Goal: Information Seeking & Learning: Learn about a topic

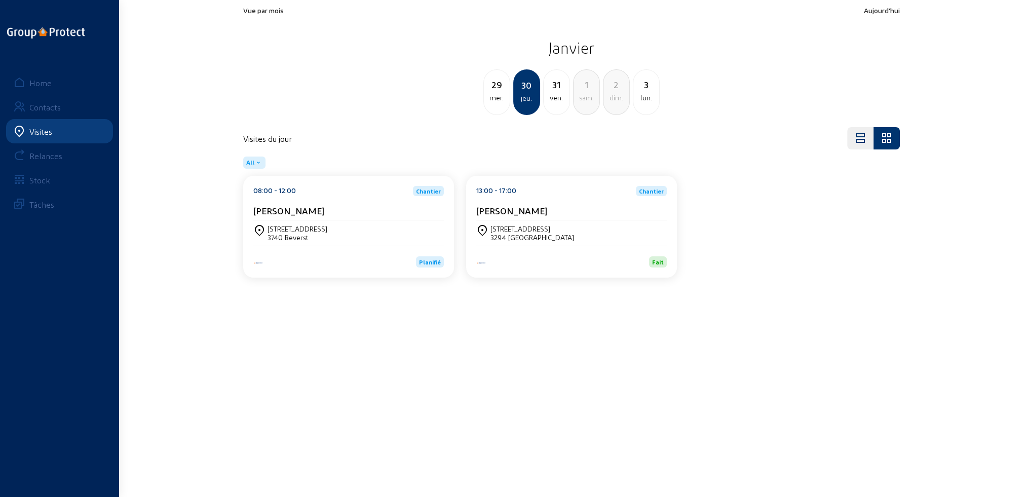
click at [38, 130] on div "Visites" at bounding box center [40, 132] width 23 height 10
click at [41, 83] on div "Home" at bounding box center [40, 83] width 22 height 10
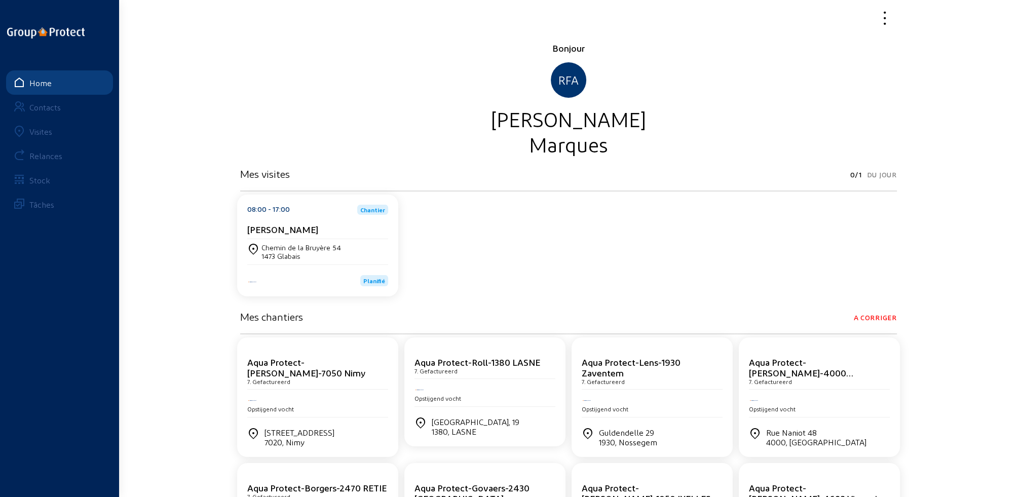
click at [43, 132] on div "Visites" at bounding box center [40, 132] width 23 height 10
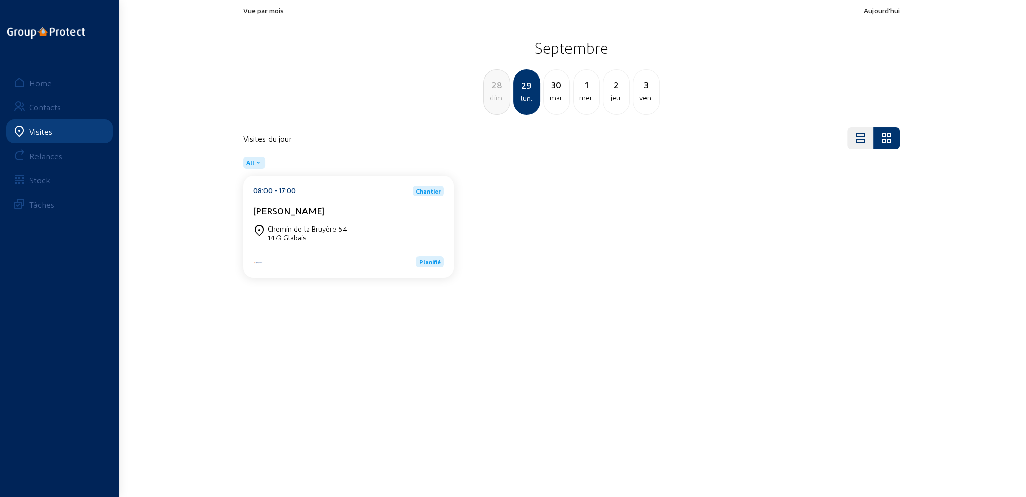
click at [327, 227] on div "Chemin de la Bruyère 54" at bounding box center [307, 228] width 80 height 9
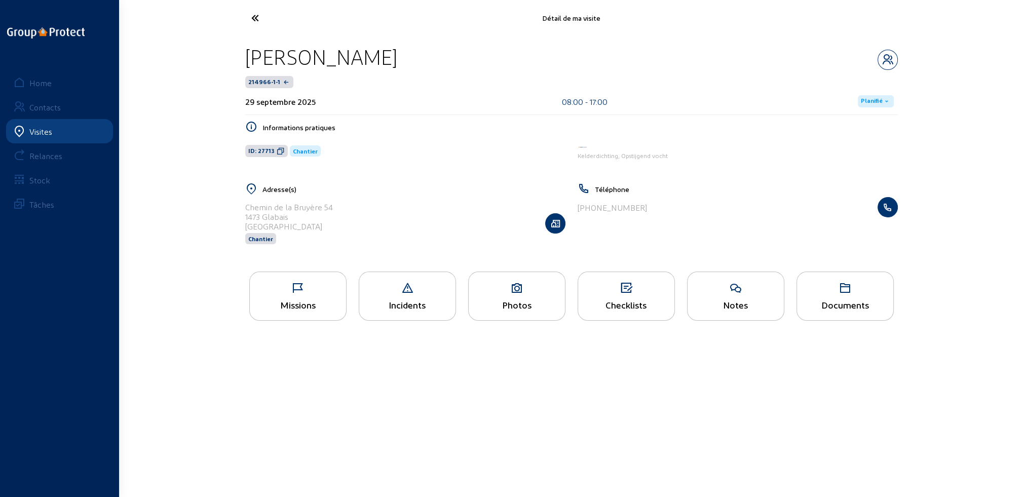
click at [512, 299] on div "Photos" at bounding box center [517, 304] width 96 height 11
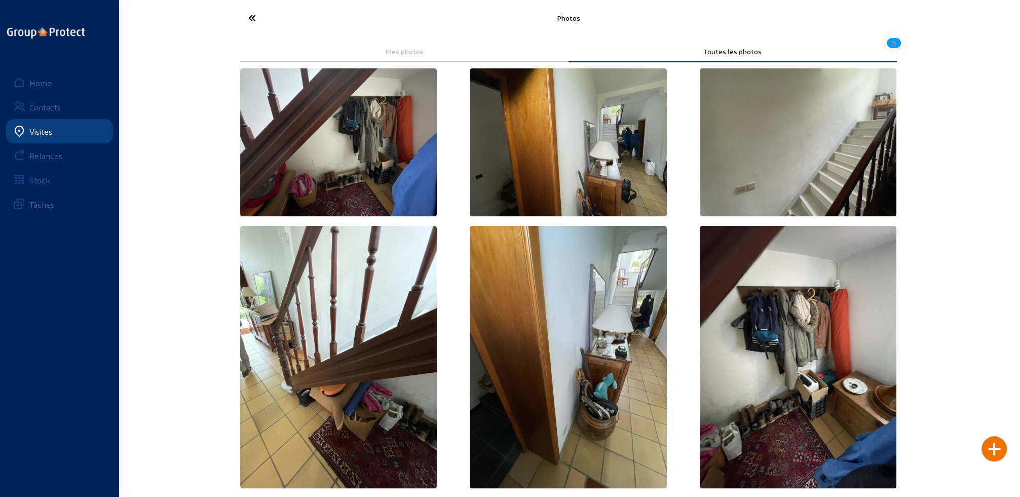
click at [250, 17] on icon at bounding box center [289, 18] width 93 height 18
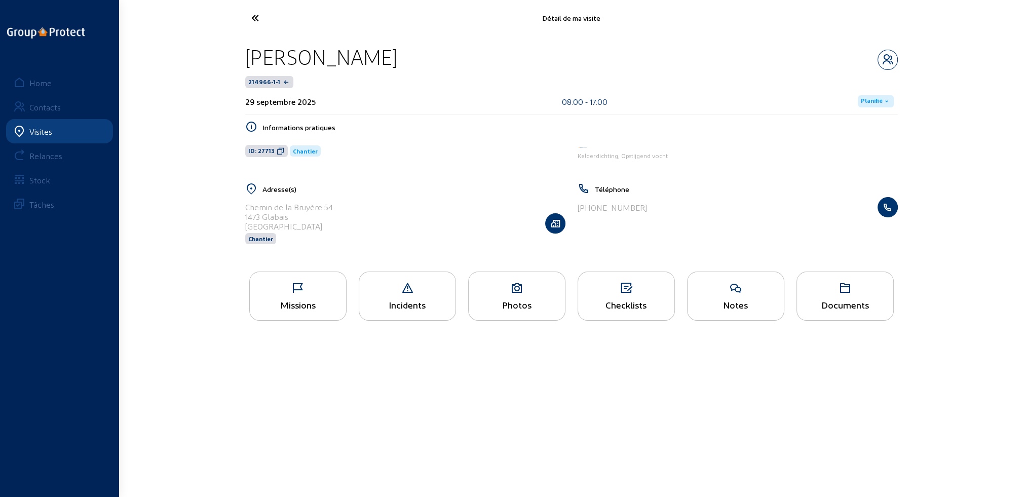
click at [286, 299] on div "Missions" at bounding box center [297, 295] width 97 height 49
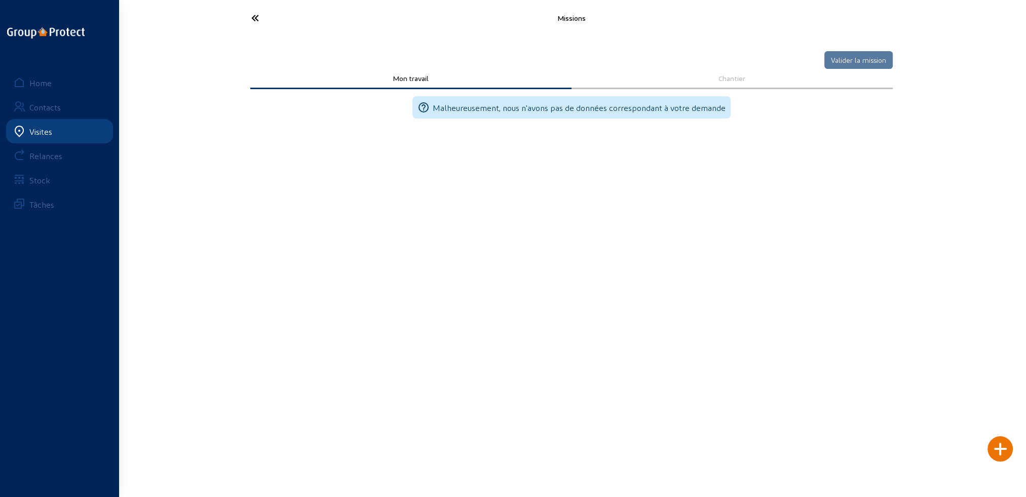
click at [253, 15] on icon at bounding box center [292, 18] width 93 height 18
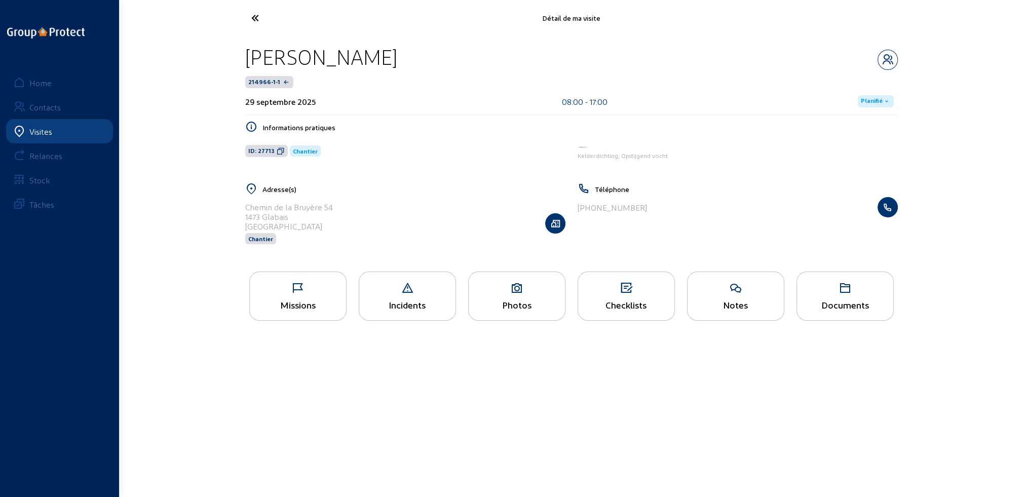
click at [851, 300] on div "Documents" at bounding box center [845, 304] width 96 height 11
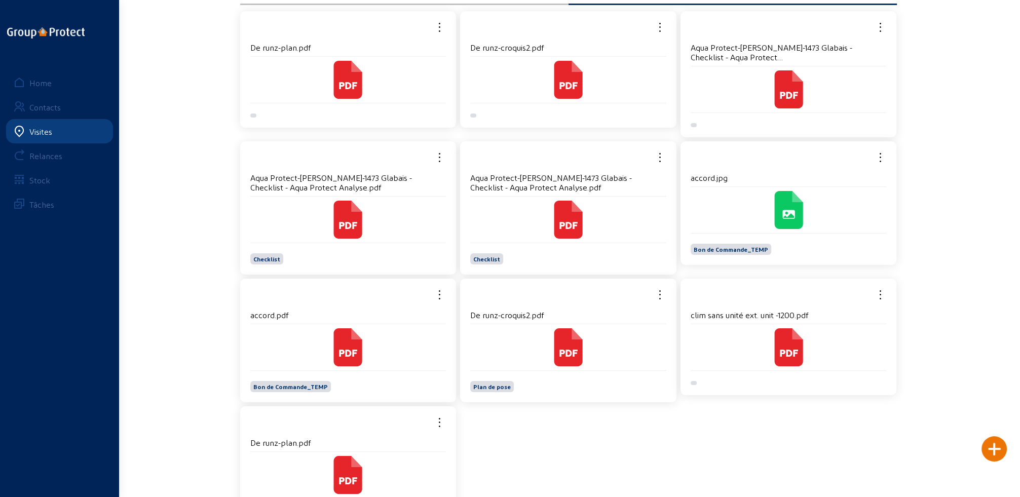
scroll to position [96, 0]
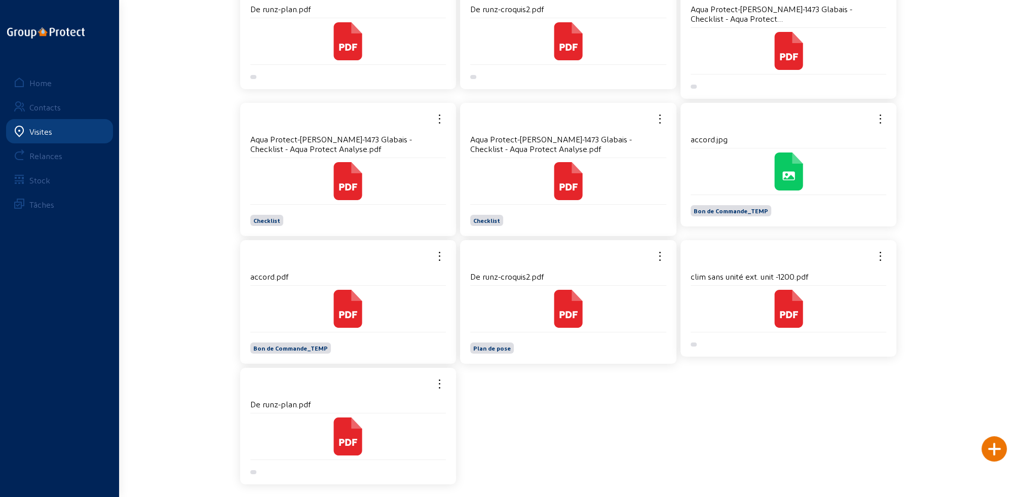
click at [563, 309] on icon at bounding box center [568, 309] width 28 height 38
